Goal: Check status

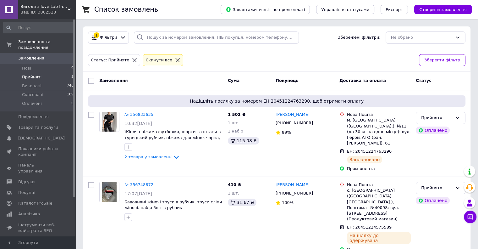
click at [175, 60] on icon at bounding box center [178, 60] width 6 height 6
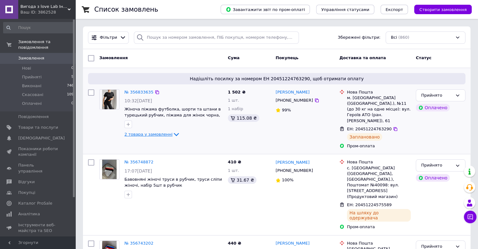
click at [173, 135] on icon at bounding box center [177, 134] width 8 height 8
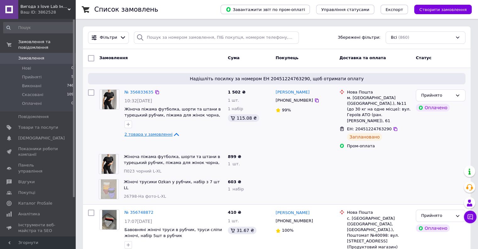
click at [173, 135] on icon at bounding box center [177, 134] width 8 height 8
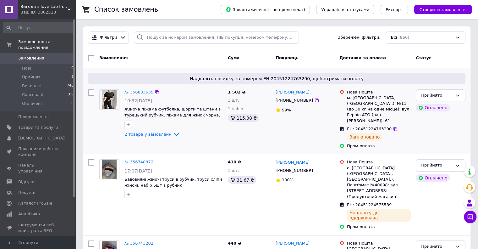
click at [132, 92] on link "№ 356833635" at bounding box center [138, 92] width 29 height 5
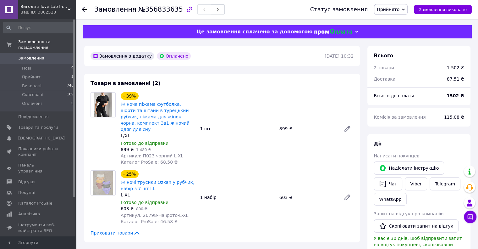
click at [156, 12] on span "№356833635" at bounding box center [160, 10] width 45 height 8
copy span "356833635"
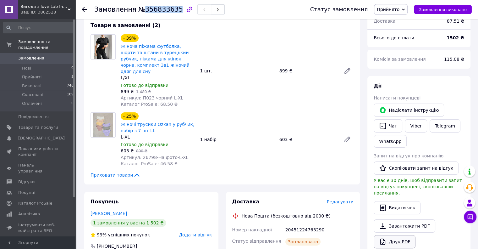
scroll to position [94, 0]
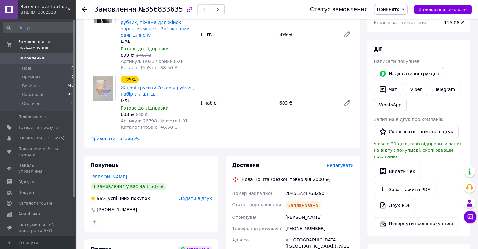
click at [298, 188] on div "20451224763290" at bounding box center [319, 192] width 71 height 11
copy div "20451224763290"
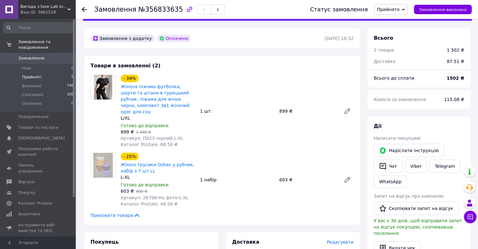
scroll to position [0, 0]
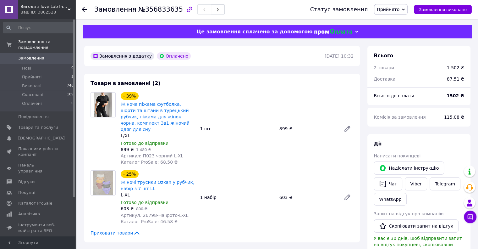
scroll to position [26, 0]
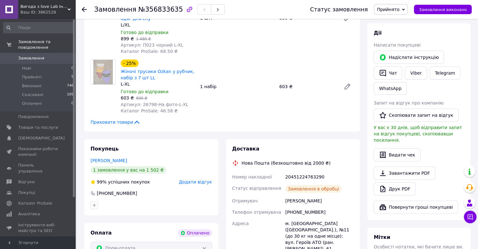
scroll to position [133, 0]
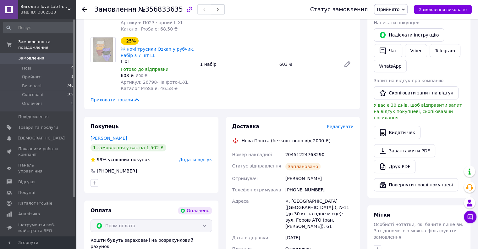
click at [326, 232] on div "12.08.2025" at bounding box center [319, 237] width 71 height 11
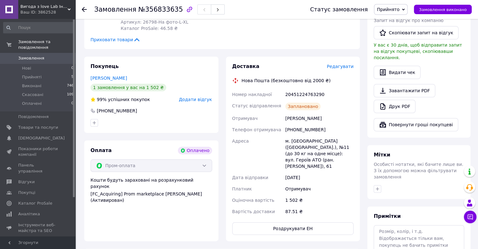
scroll to position [196, 0]
